Goal: Information Seeking & Learning: Learn about a topic

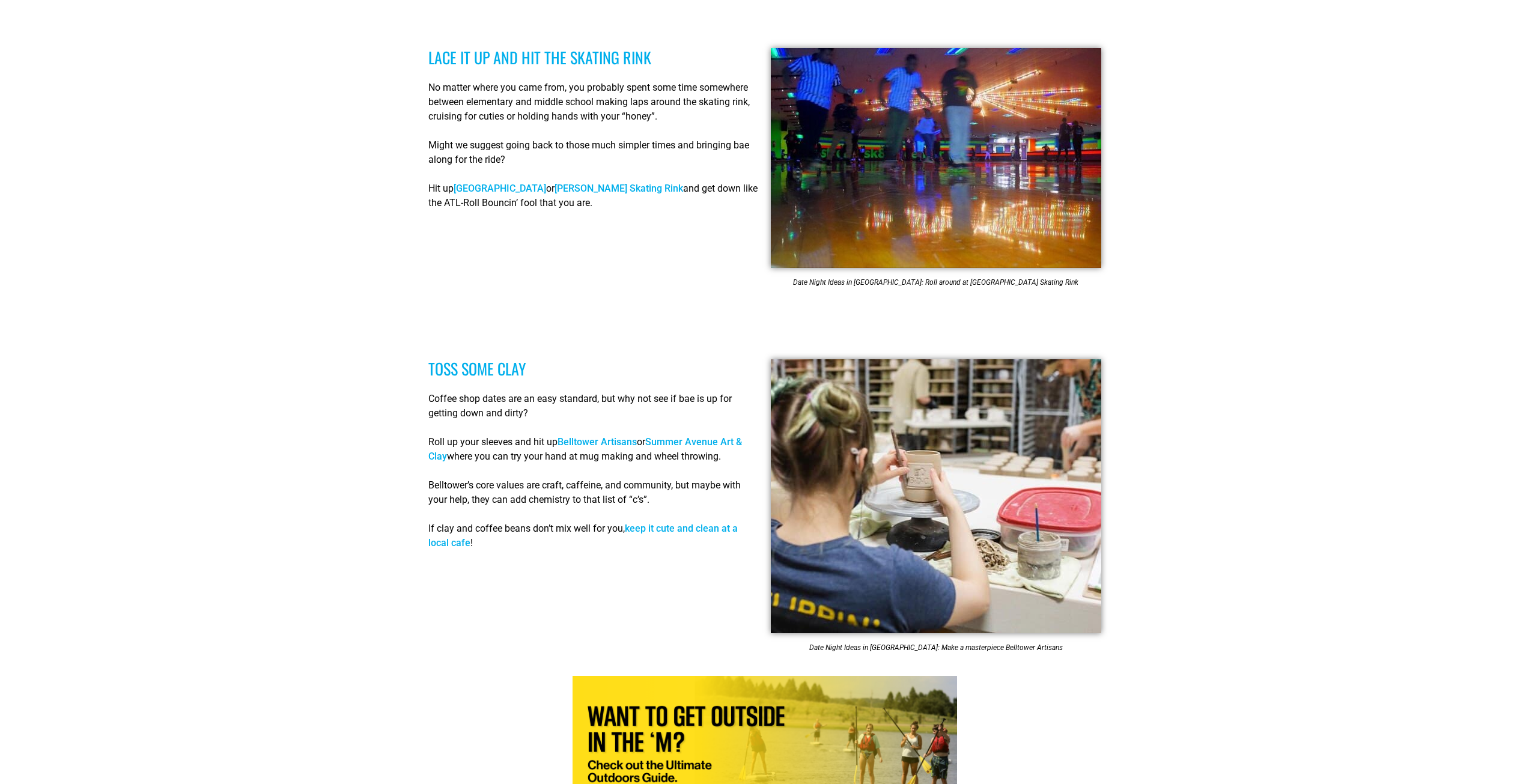
scroll to position [2163, 0]
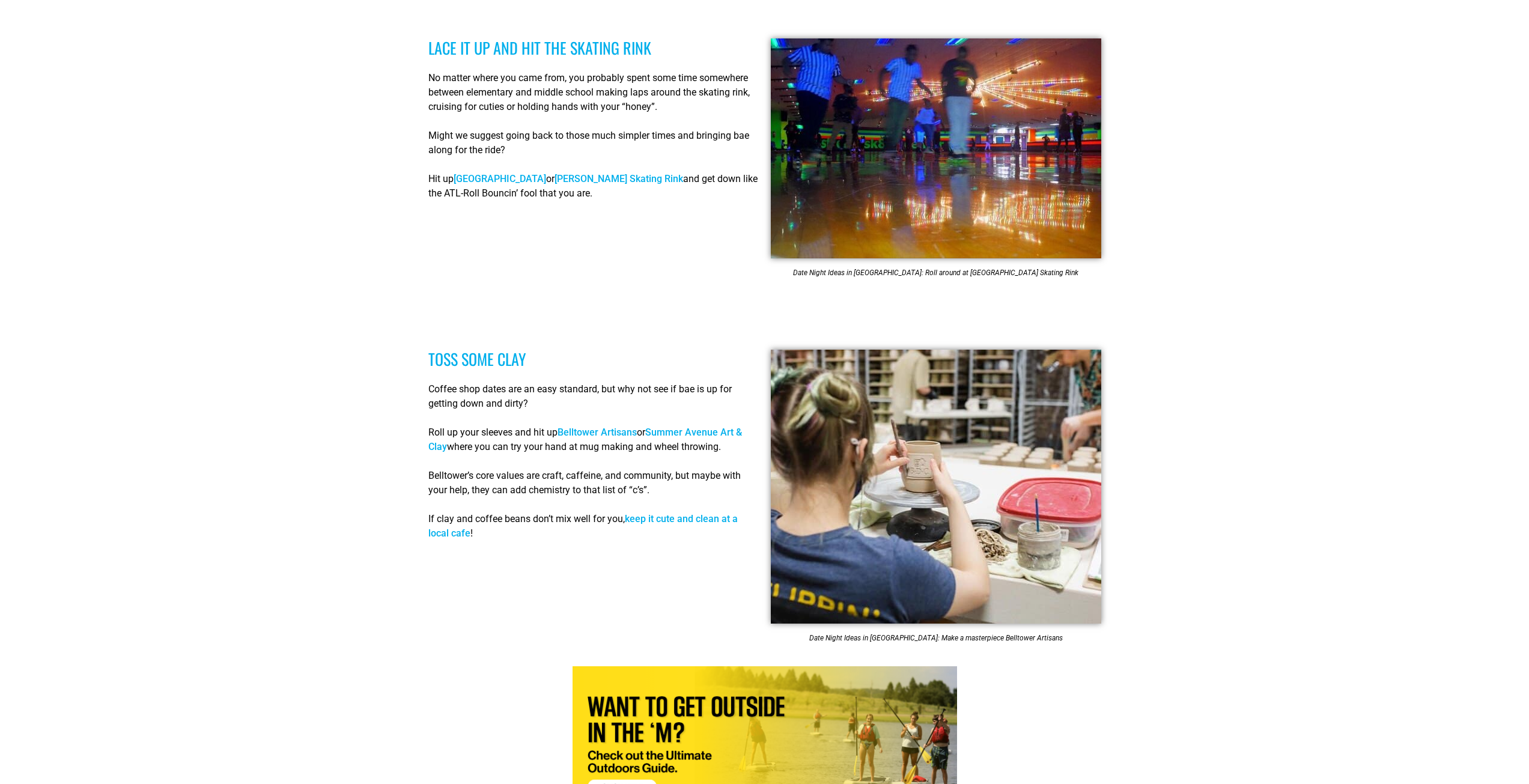
click at [619, 426] on link "Belltower Artisans" at bounding box center [597, 432] width 80 height 11
click at [714, 426] on link "Summer Avenue Art & Clay" at bounding box center [586, 439] width 314 height 26
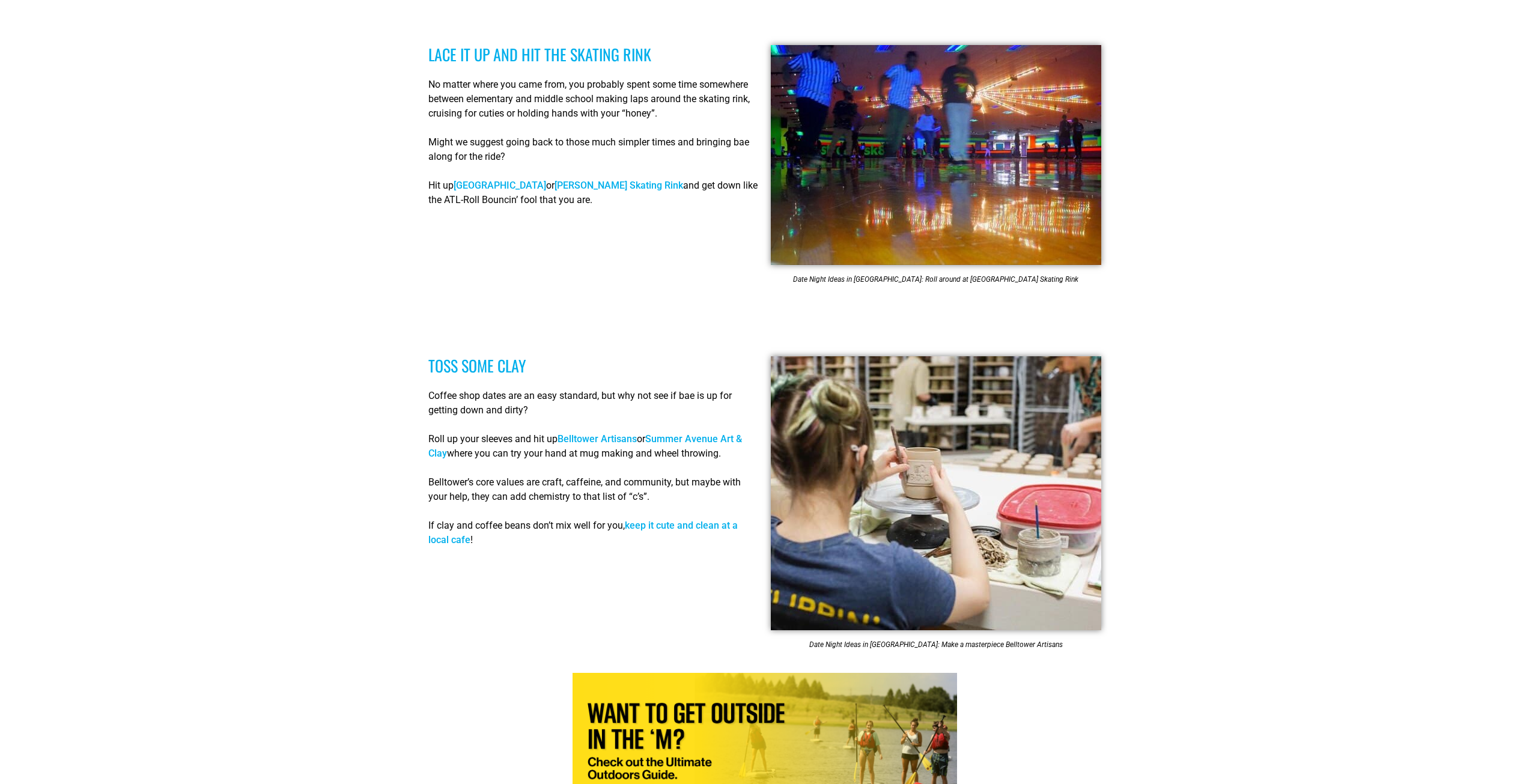
scroll to position [2163, 0]
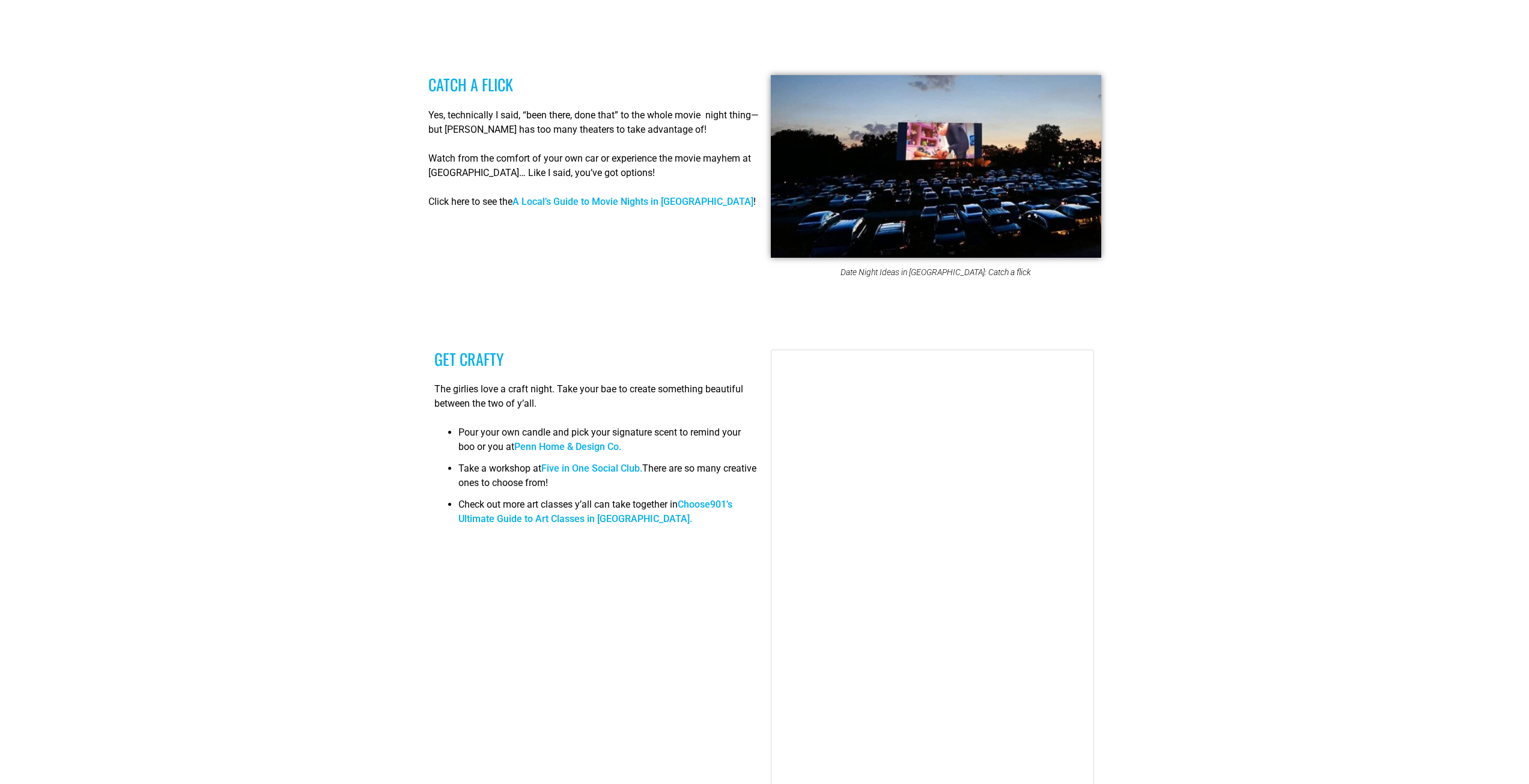
scroll to position [3965, 0]
click at [589, 462] on link "Five in One Social Club." at bounding box center [591, 467] width 101 height 11
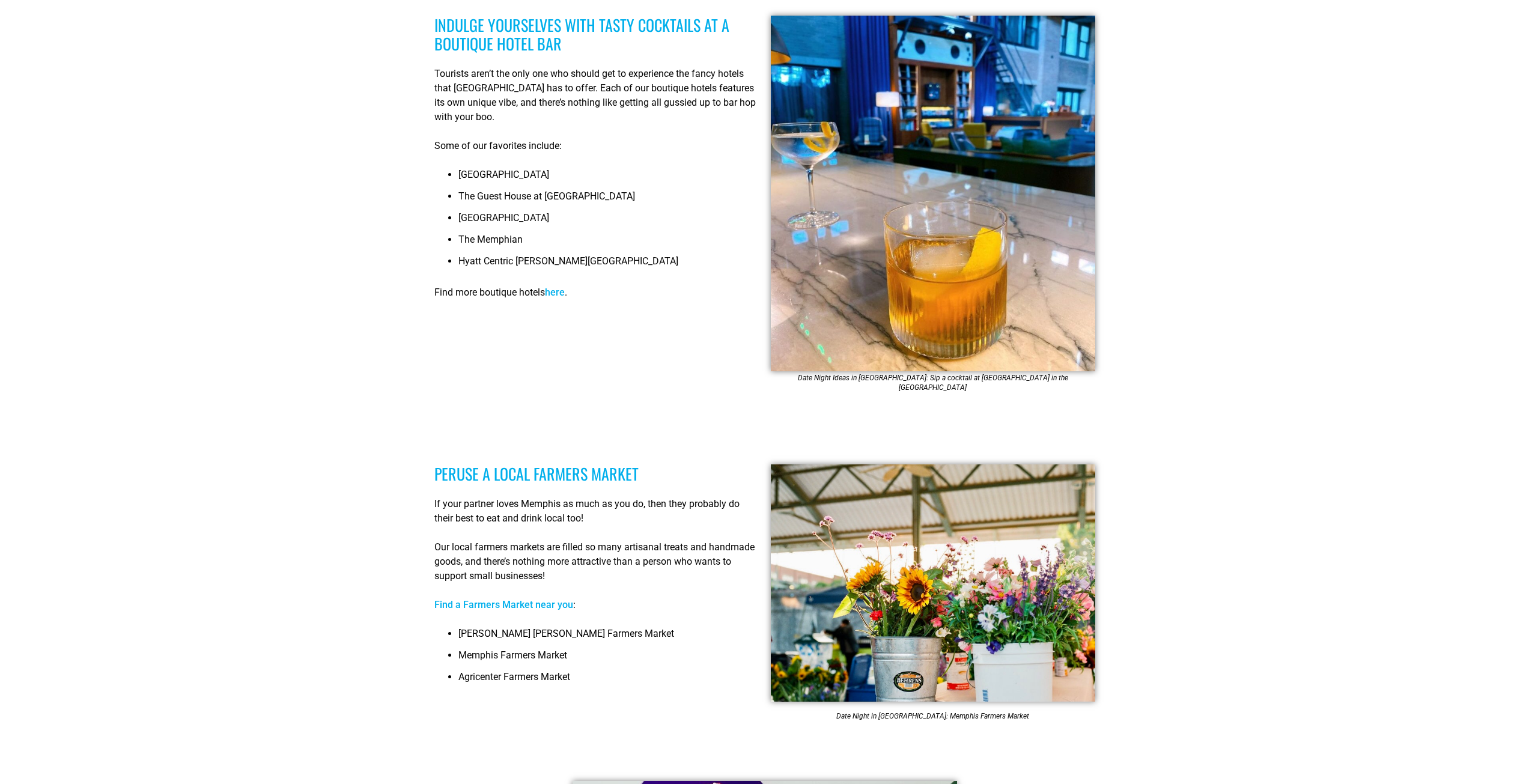
scroll to position [5767, 0]
